Goal: Task Accomplishment & Management: Use online tool/utility

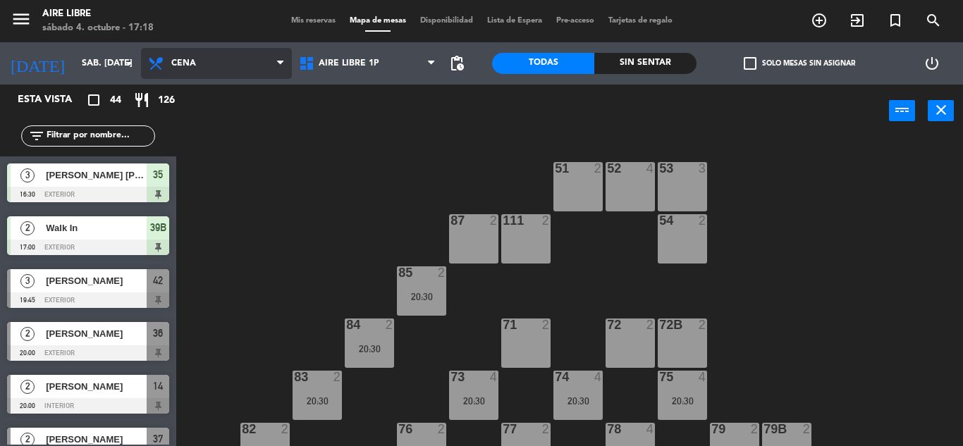
click at [262, 59] on span "Cena" at bounding box center [216, 63] width 151 height 31
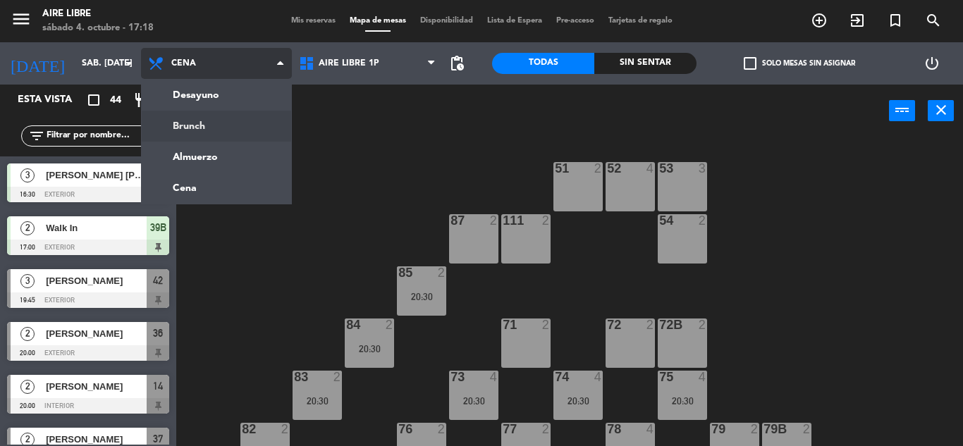
click at [226, 119] on ng-component "menu Aire Libre sábado 4. octubre - 17:18 Mis reservas Mapa de mesas Disponibil…" at bounding box center [481, 223] width 963 height 446
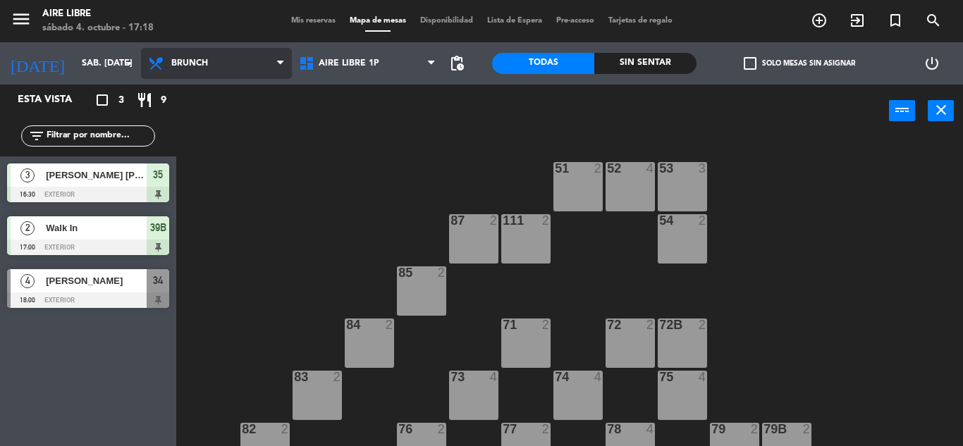
click at [226, 119] on div "power_input close" at bounding box center [532, 112] width 713 height 54
click at [866, 19] on span "exit_to_app" at bounding box center [857, 20] width 38 height 24
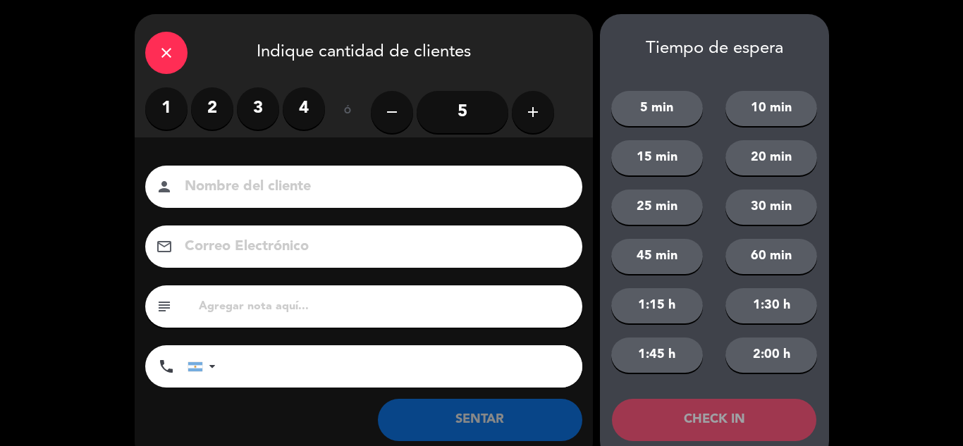
click at [198, 121] on label "2" at bounding box center [212, 108] width 42 height 42
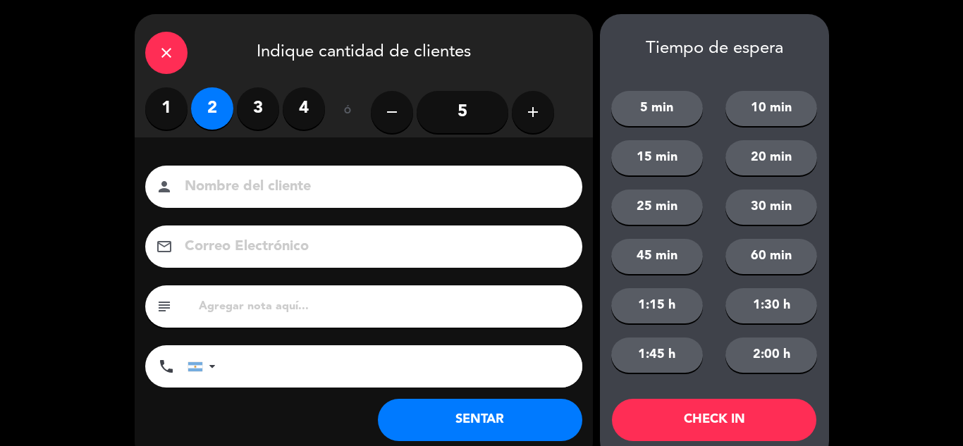
click at [484, 436] on button "SENTAR" at bounding box center [480, 420] width 204 height 42
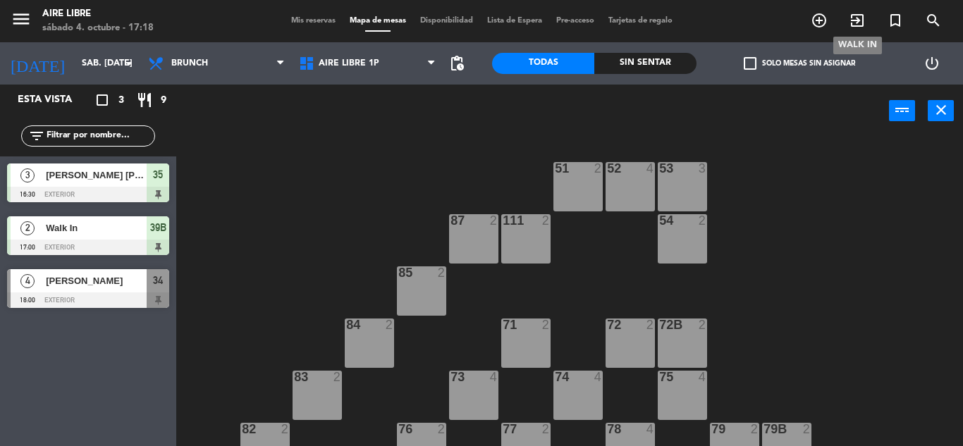
click at [855, 23] on icon "exit_to_app" at bounding box center [857, 20] width 17 height 17
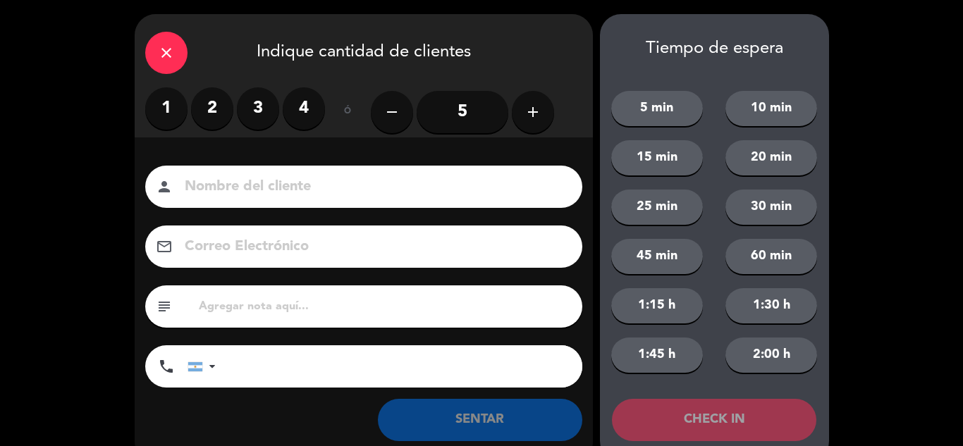
click at [238, 111] on label "3" at bounding box center [258, 108] width 42 height 42
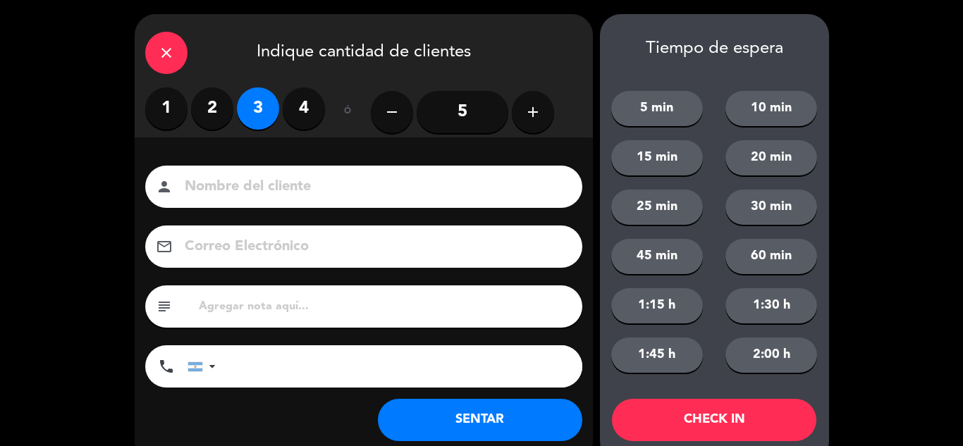
click at [252, 115] on label "3" at bounding box center [258, 108] width 42 height 42
click at [190, 106] on div "1 2 3 4" at bounding box center [235, 108] width 180 height 42
click at [221, 113] on label "2" at bounding box center [212, 108] width 42 height 42
click at [455, 410] on button "SENTAR" at bounding box center [480, 420] width 204 height 42
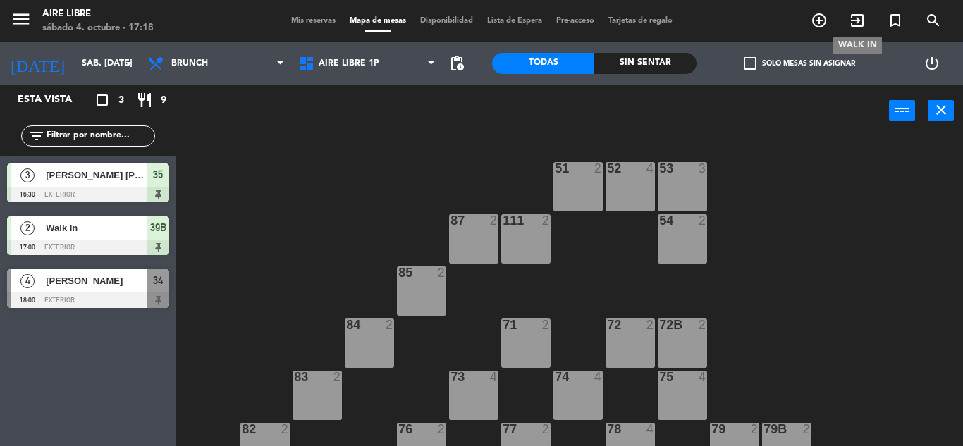
click at [859, 20] on icon "exit_to_app" at bounding box center [857, 20] width 17 height 17
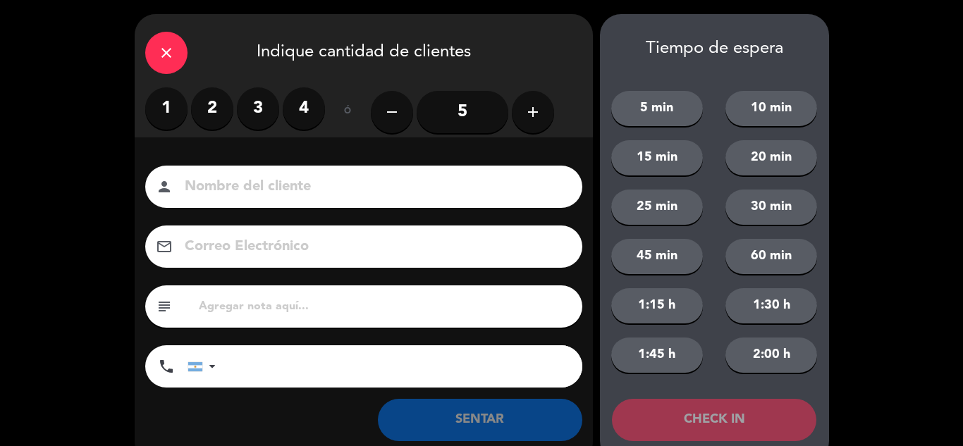
click at [222, 116] on label "2" at bounding box center [212, 108] width 42 height 42
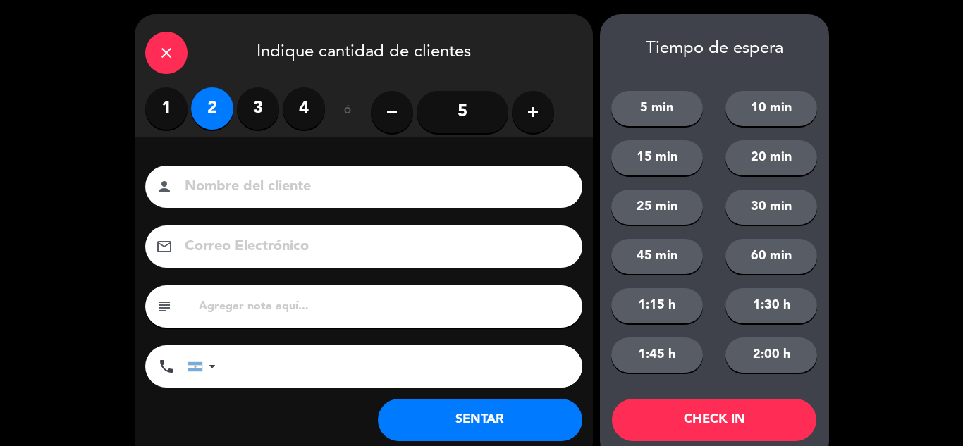
click at [409, 415] on button "SENTAR" at bounding box center [480, 420] width 204 height 42
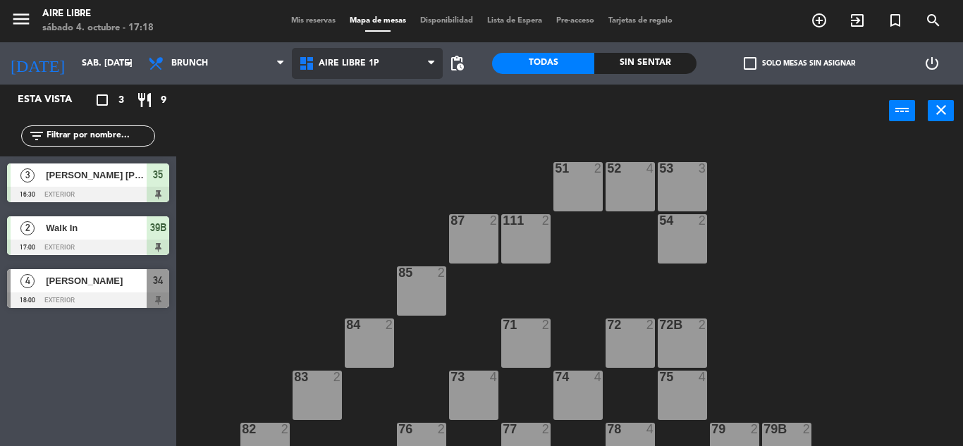
click at [349, 60] on span "Aire Libre 1P" at bounding box center [349, 64] width 61 height 10
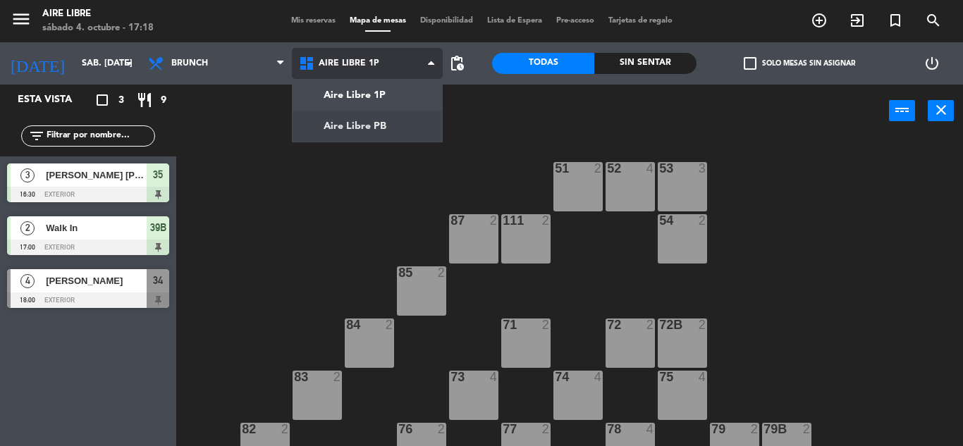
click at [387, 137] on ng-component "menu Aire Libre sábado 4. octubre - 17:18 Mis reservas Mapa de mesas Disponibil…" at bounding box center [481, 223] width 963 height 446
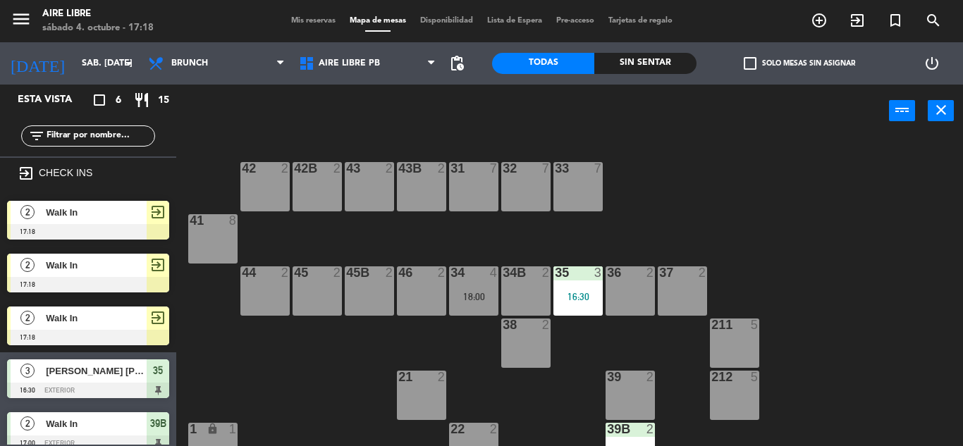
click at [147, 235] on div at bounding box center [88, 232] width 162 height 16
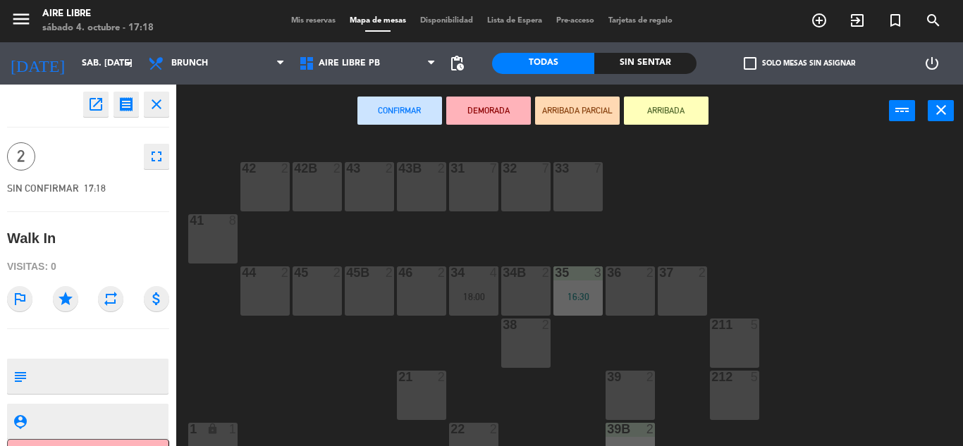
click at [414, 294] on div "46 2" at bounding box center [421, 291] width 49 height 49
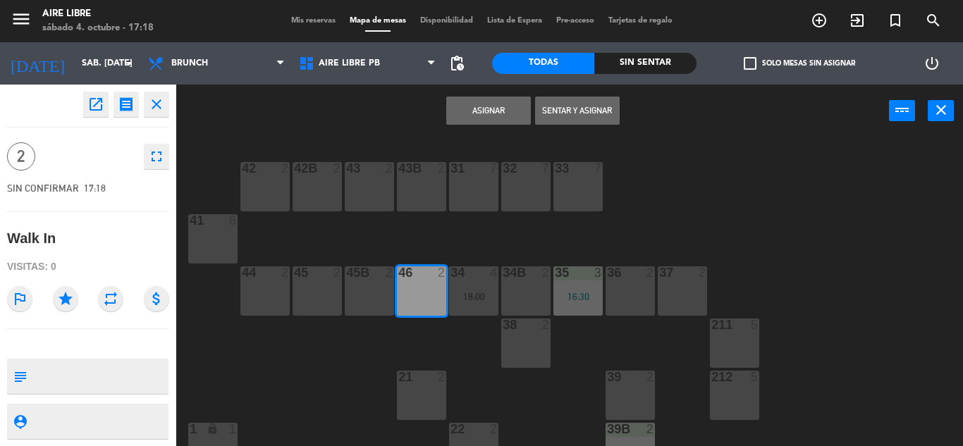
click at [590, 120] on button "Sentar y Asignar" at bounding box center [577, 111] width 85 height 28
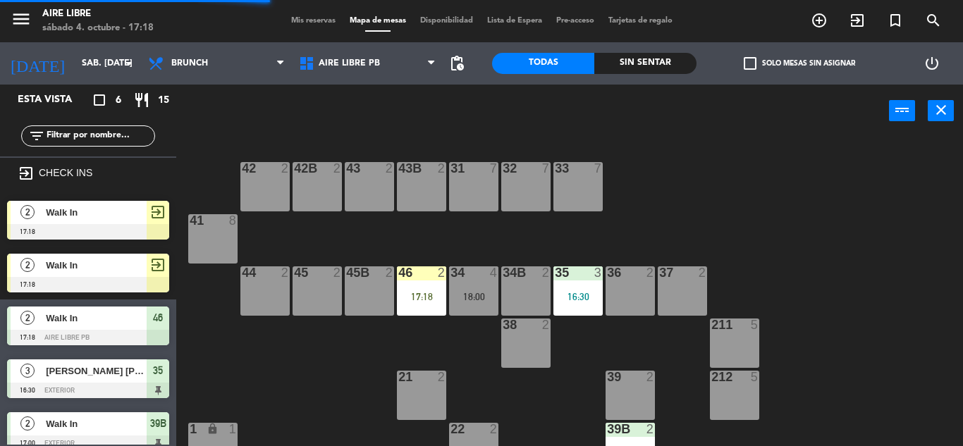
click at [142, 211] on span "Walk In" at bounding box center [96, 212] width 101 height 15
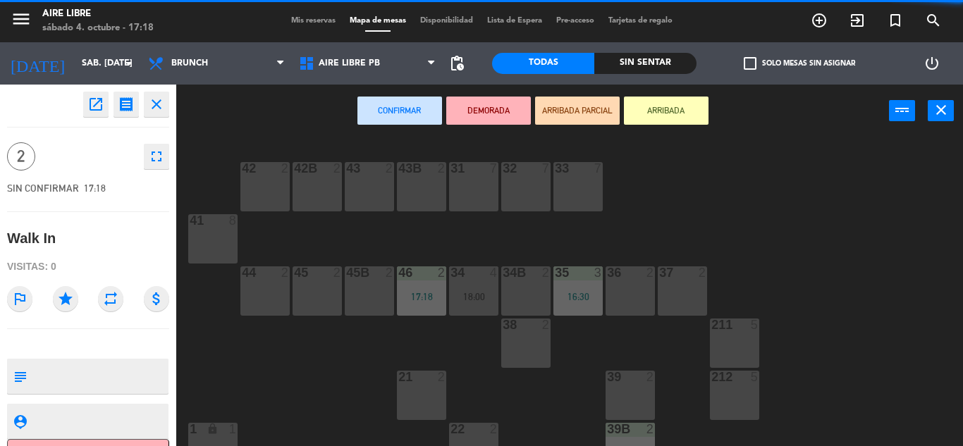
click at [700, 295] on div "37 2" at bounding box center [682, 291] width 49 height 49
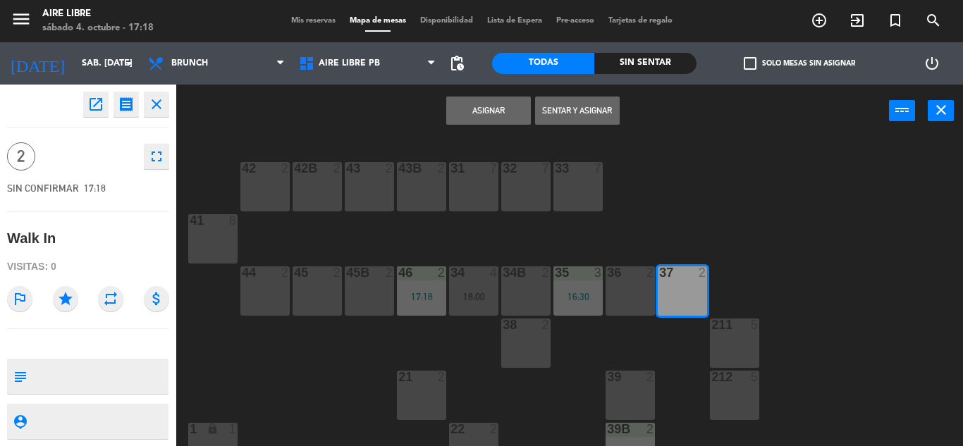
click at [614, 109] on button "Sentar y Asignar" at bounding box center [577, 111] width 85 height 28
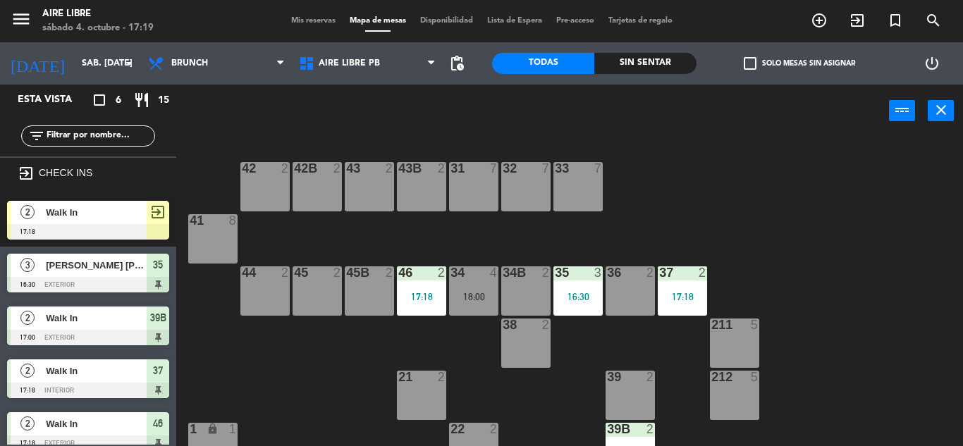
click at [685, 303] on div "37 2 17:18" at bounding box center [682, 291] width 49 height 49
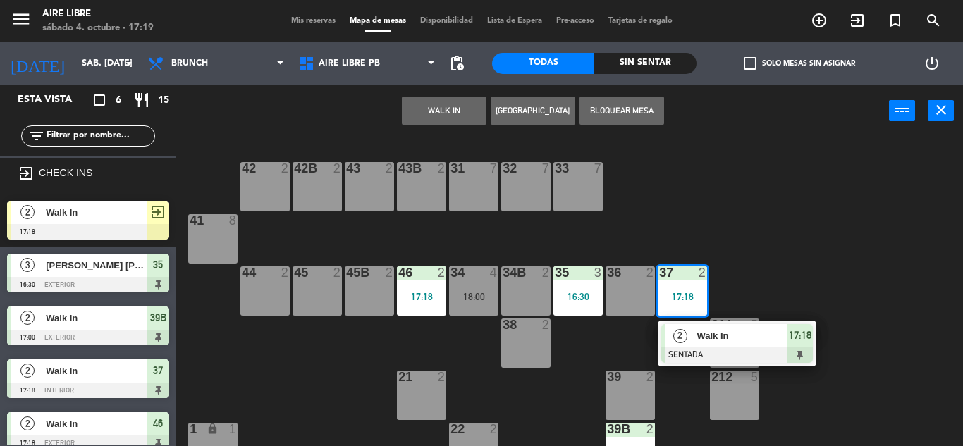
click at [650, 298] on div "36 2" at bounding box center [630, 291] width 49 height 49
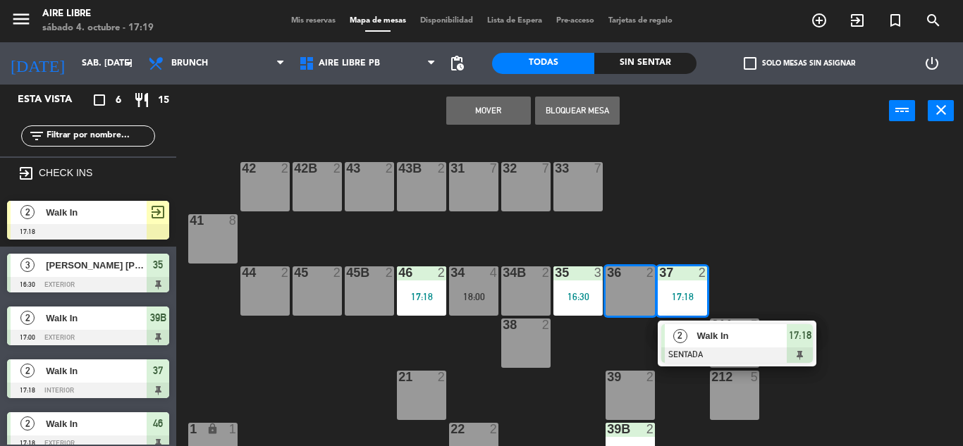
click at [510, 106] on button "Mover" at bounding box center [488, 111] width 85 height 28
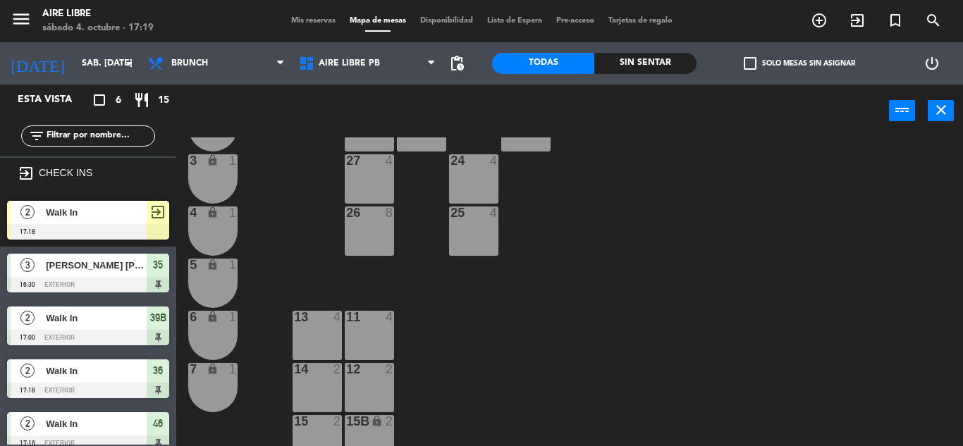
scroll to position [391, 0]
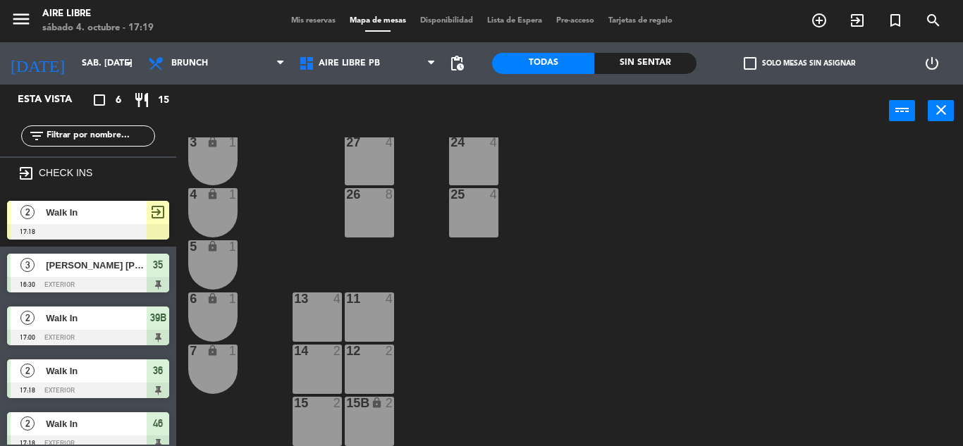
click at [147, 222] on div "exit_to_app" at bounding box center [158, 212] width 23 height 23
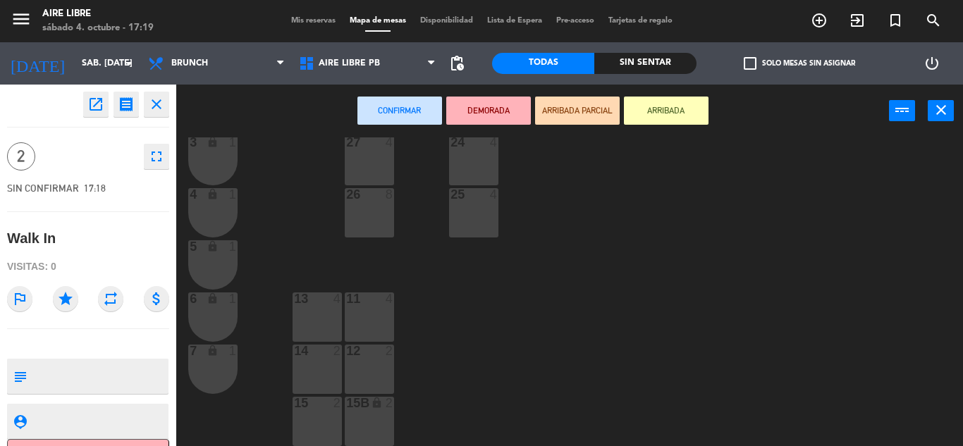
click at [298, 369] on div "14 2" at bounding box center [317, 369] width 49 height 49
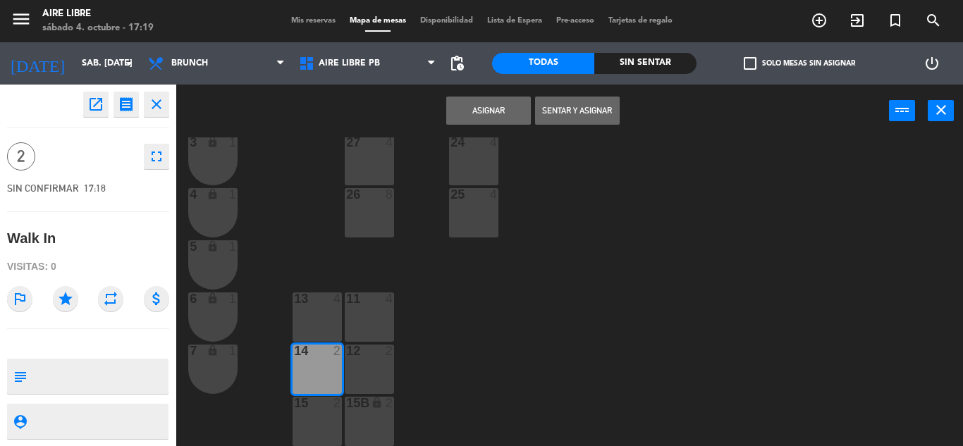
click at [576, 124] on button "Sentar y Asignar" at bounding box center [577, 111] width 85 height 28
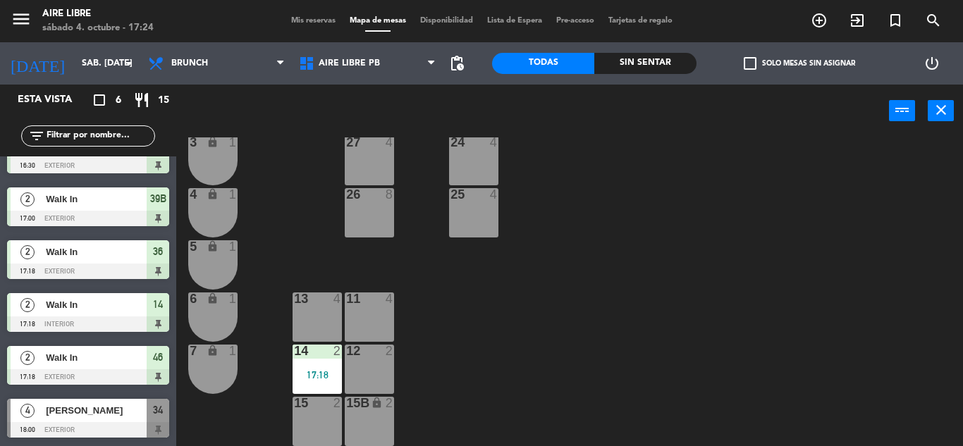
scroll to position [0, 0]
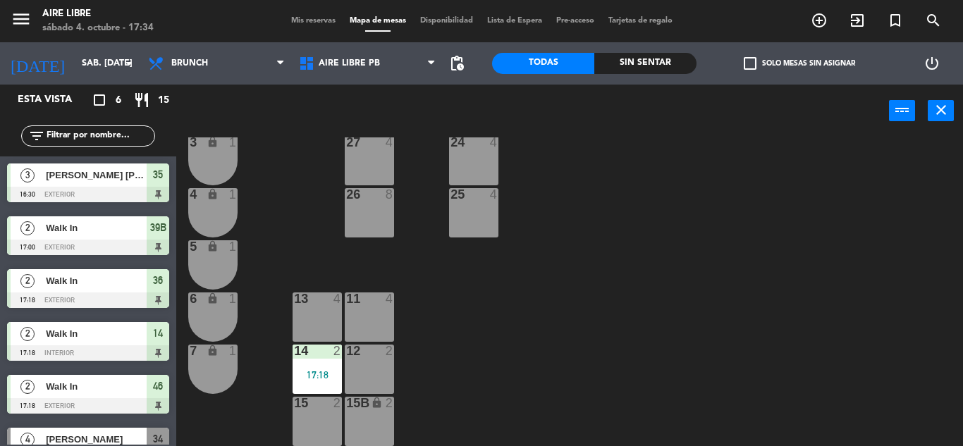
click at [75, 132] on input "text" at bounding box center [99, 136] width 109 height 16
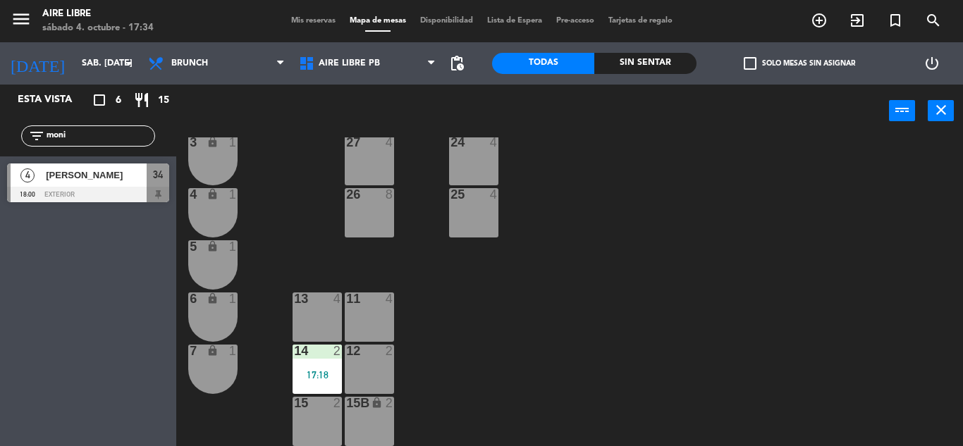
type input "moni"
click at [89, 361] on div "Esta vista crop_square 6 restaurant 15 filter_list moni 4 [PERSON_NAME] 18:00 e…" at bounding box center [88, 266] width 176 height 362
click at [109, 183] on span "[PERSON_NAME]" at bounding box center [96, 175] width 101 height 15
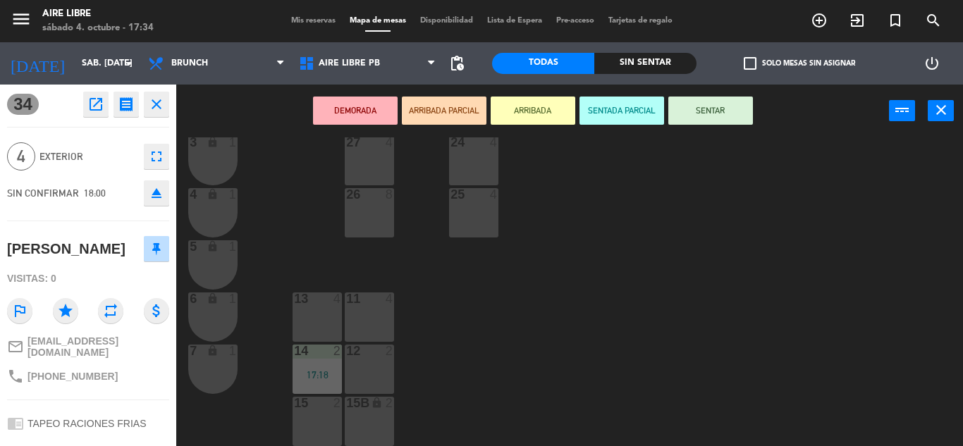
click at [534, 113] on button "ARRIBADA" at bounding box center [533, 111] width 85 height 28
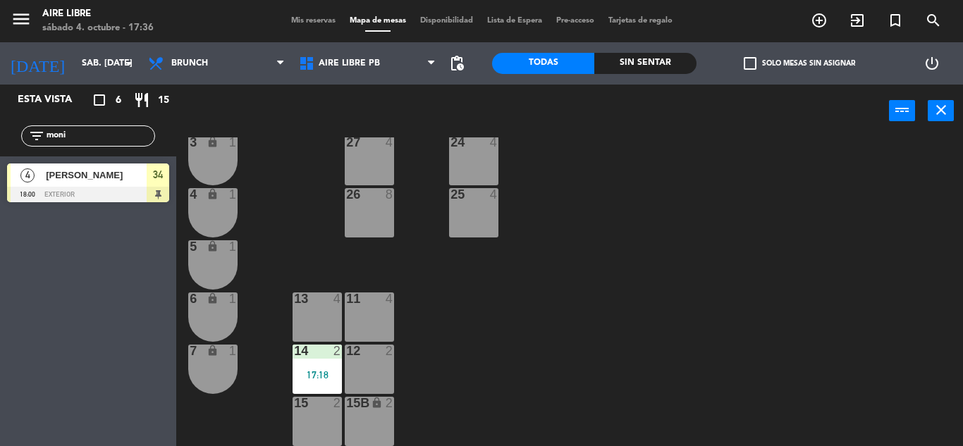
click at [142, 185] on div "[PERSON_NAME]" at bounding box center [95, 175] width 102 height 23
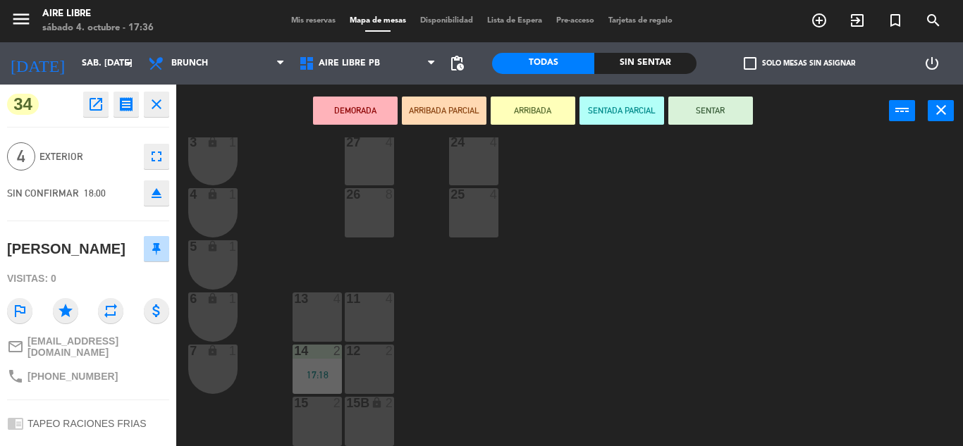
click at [722, 112] on button "SENTAR" at bounding box center [710, 111] width 85 height 28
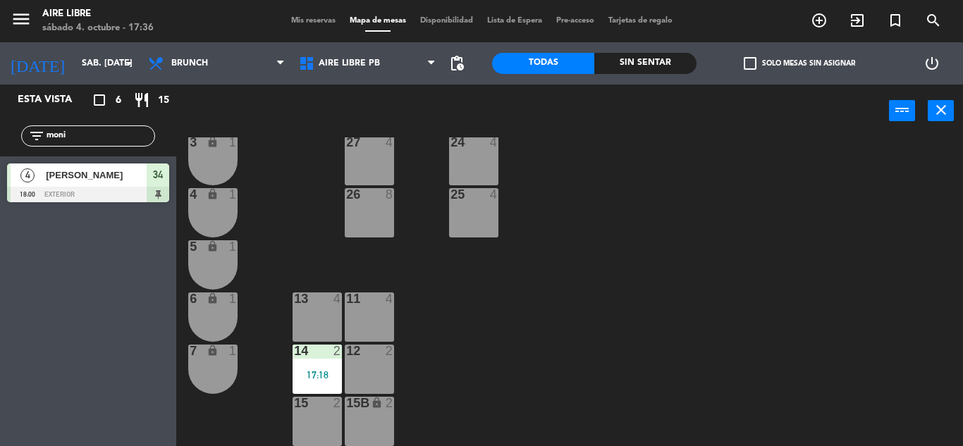
click at [95, 131] on input "moni" at bounding box center [99, 136] width 109 height 16
